Goal: Task Accomplishment & Management: Complete application form

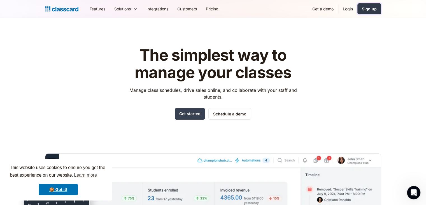
click at [376, 8] on div "Sign up" at bounding box center [369, 9] width 15 height 6
click at [367, 13] on link "Sign up" at bounding box center [370, 8] width 24 height 11
